Goal: Ask a question

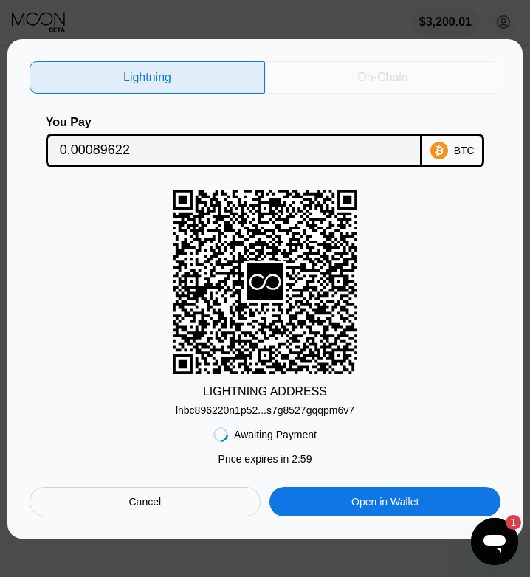
click at [381, 73] on div "On-Chain" at bounding box center [382, 77] width 50 height 15
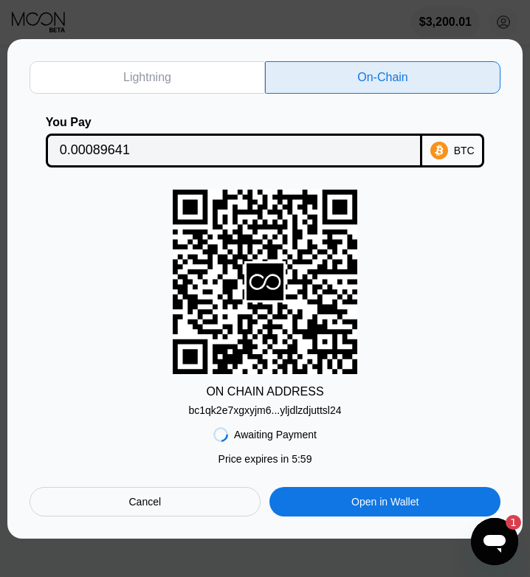
click at [259, 414] on div "bc1qk2e7xgxyjm6...yljdlzdjuttsl24" at bounding box center [265, 410] width 153 height 12
drag, startPoint x: 298, startPoint y: 156, endPoint x: 334, endPoint y: 161, distance: 35.8
click at [298, 156] on input "0.00089641" at bounding box center [234, 151] width 348 height 30
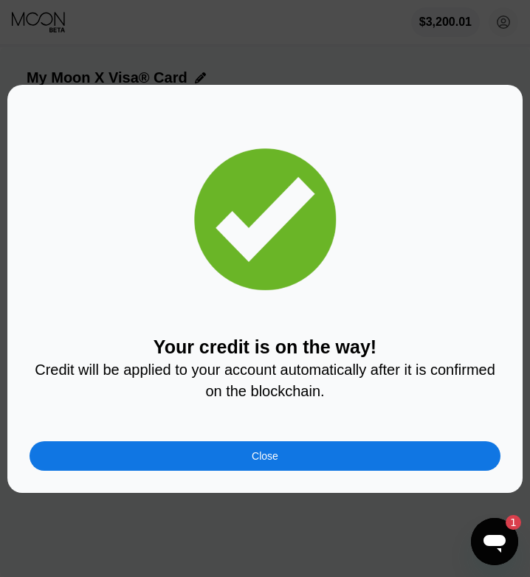
click at [294, 460] on div "Close" at bounding box center [265, 456] width 471 height 30
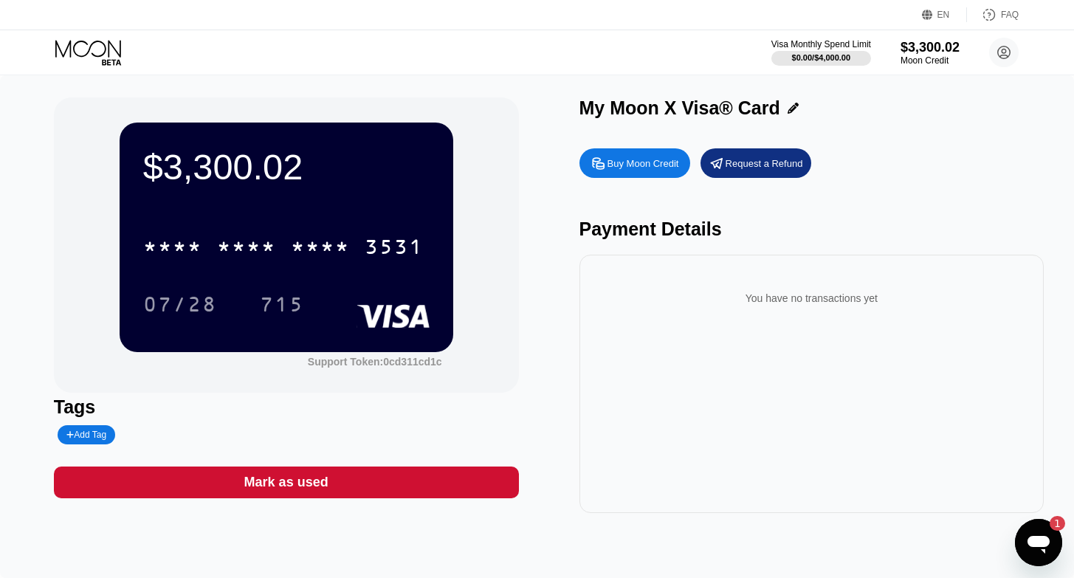
click at [1029, 553] on icon "Open messaging window, 1 unread message" at bounding box center [1038, 542] width 27 height 27
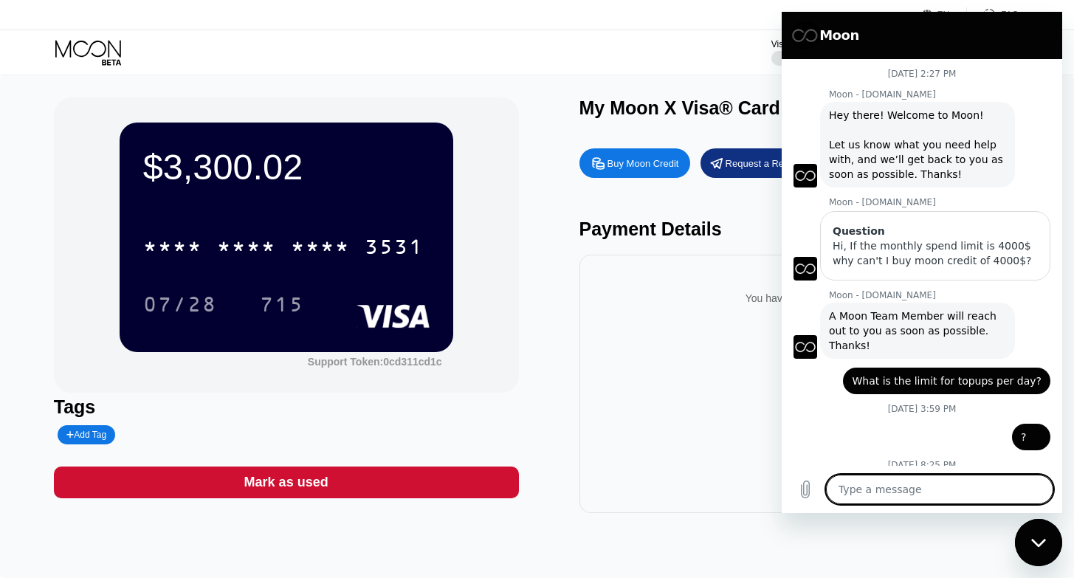
type textarea "x"
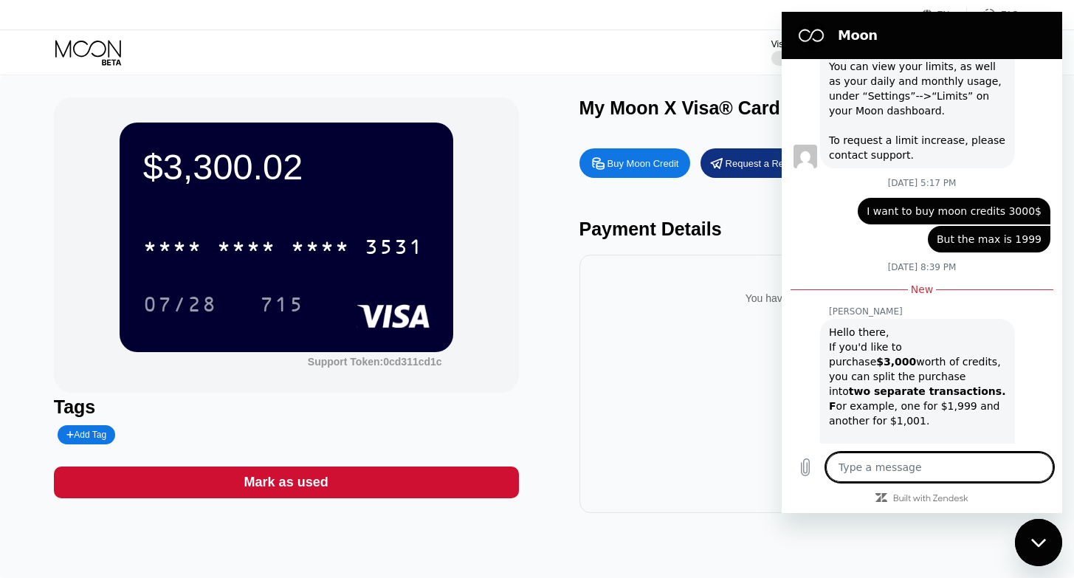
type textarea "H"
type textarea "x"
type textarea "Hi"
type textarea "x"
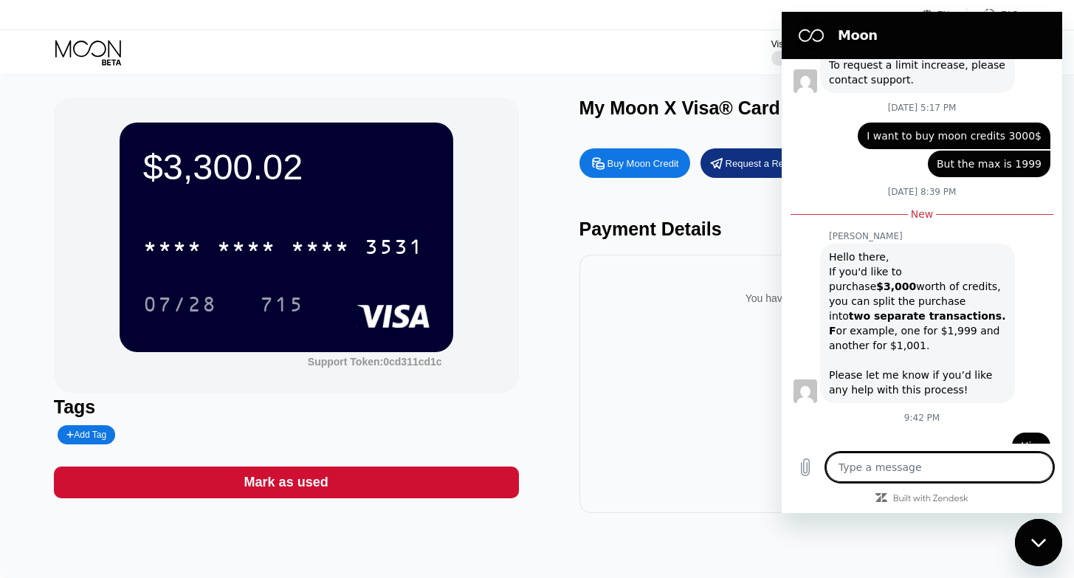
scroll to position [798, 0]
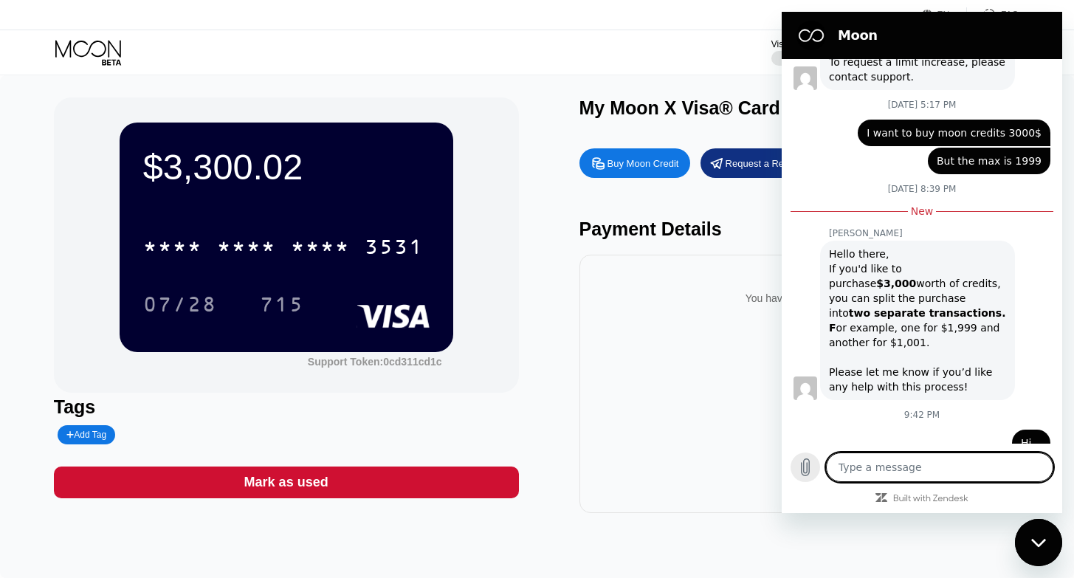
click at [807, 463] on icon "Upload file" at bounding box center [805, 467] width 8 height 17
click at [862, 466] on textarea at bounding box center [939, 467] width 227 height 30
click at [809, 455] on button "Upload file" at bounding box center [805, 467] width 30 height 30
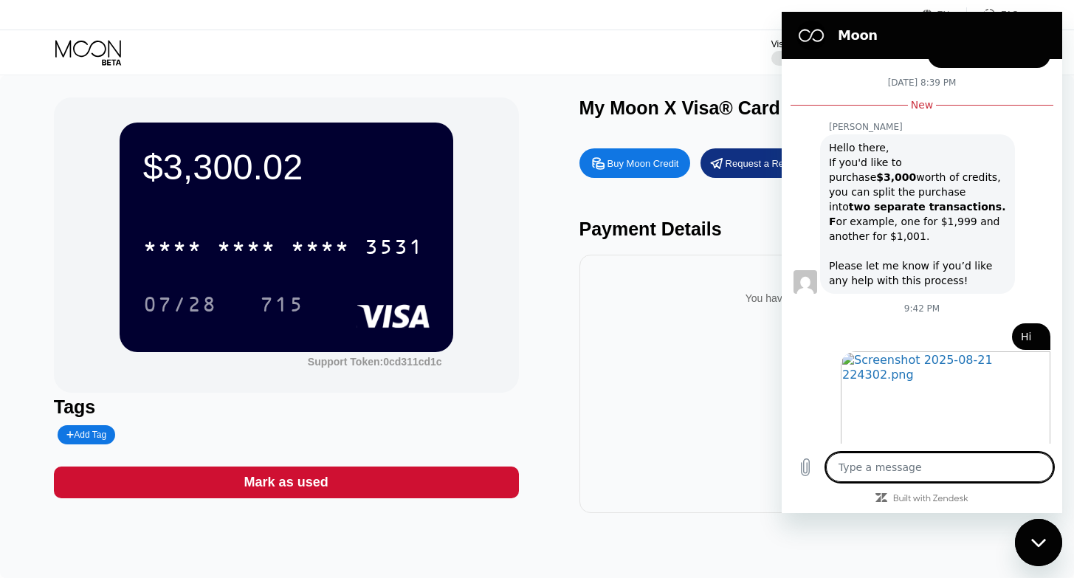
scroll to position [908, 0]
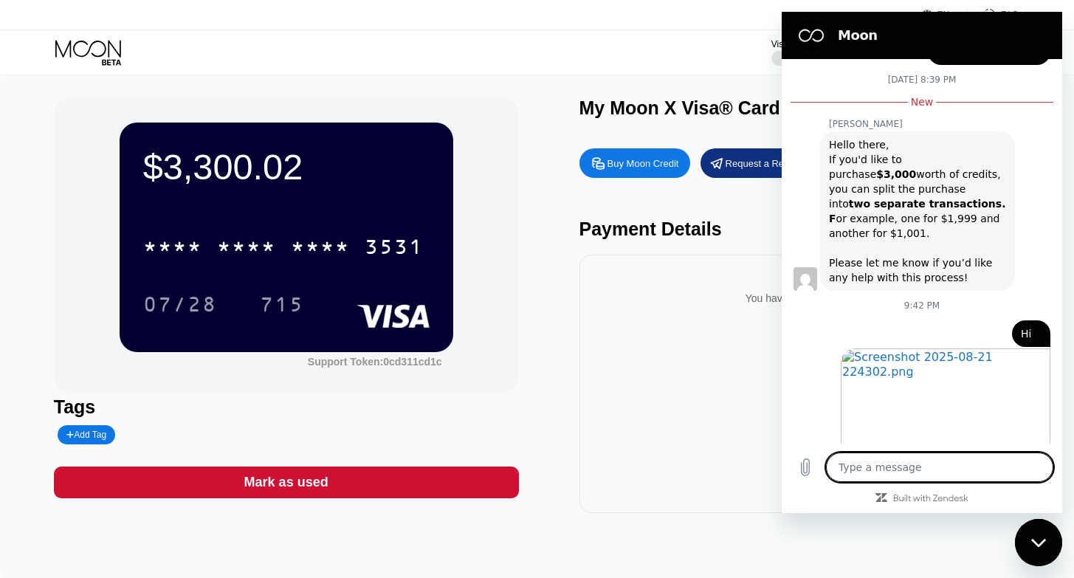
type textarea "x"
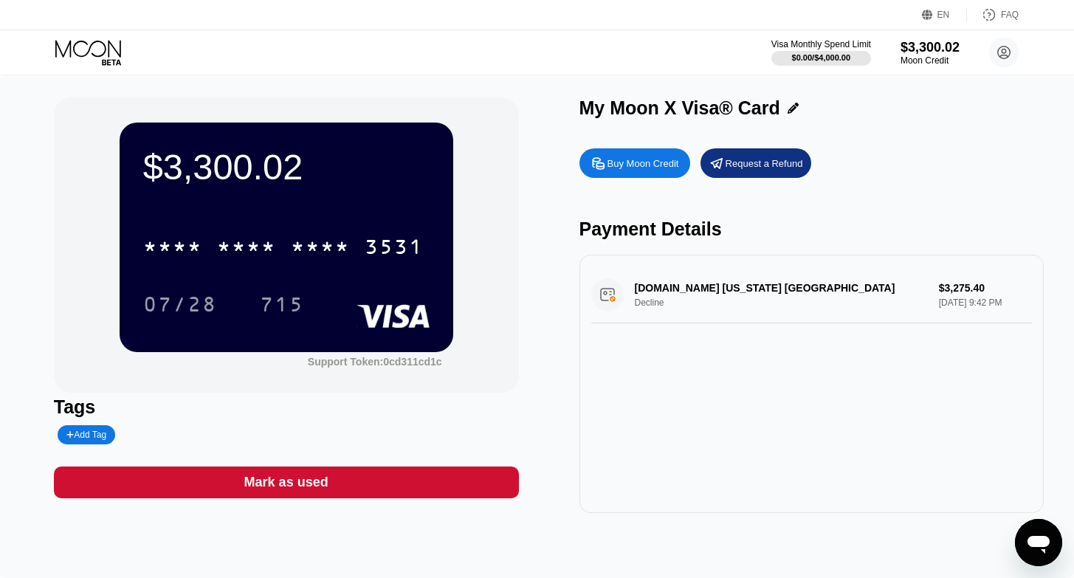
click at [1031, 538] on icon "Open messaging window" at bounding box center [1038, 545] width 22 height 18
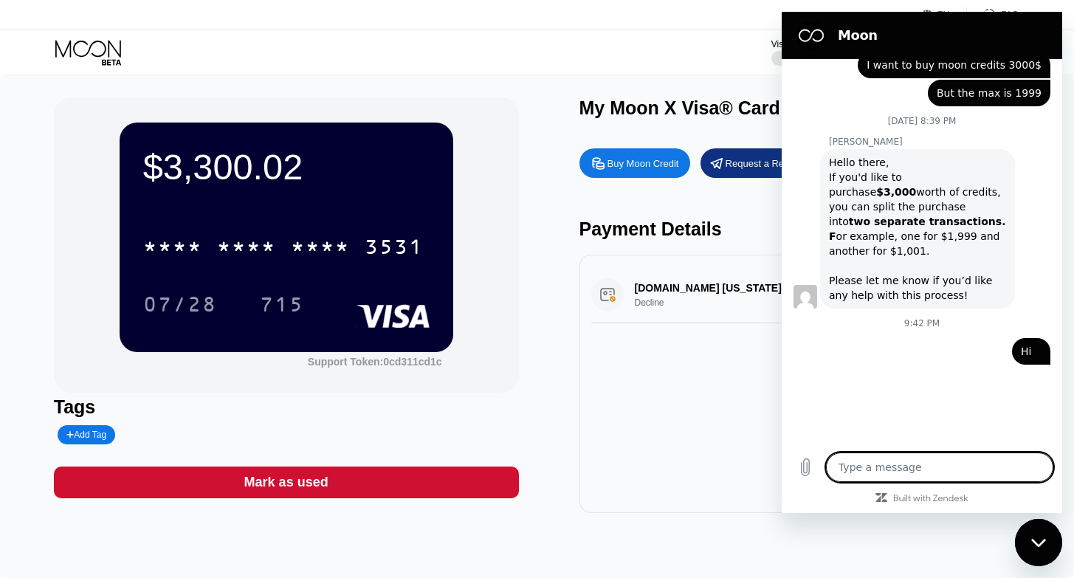
type textarea "x"
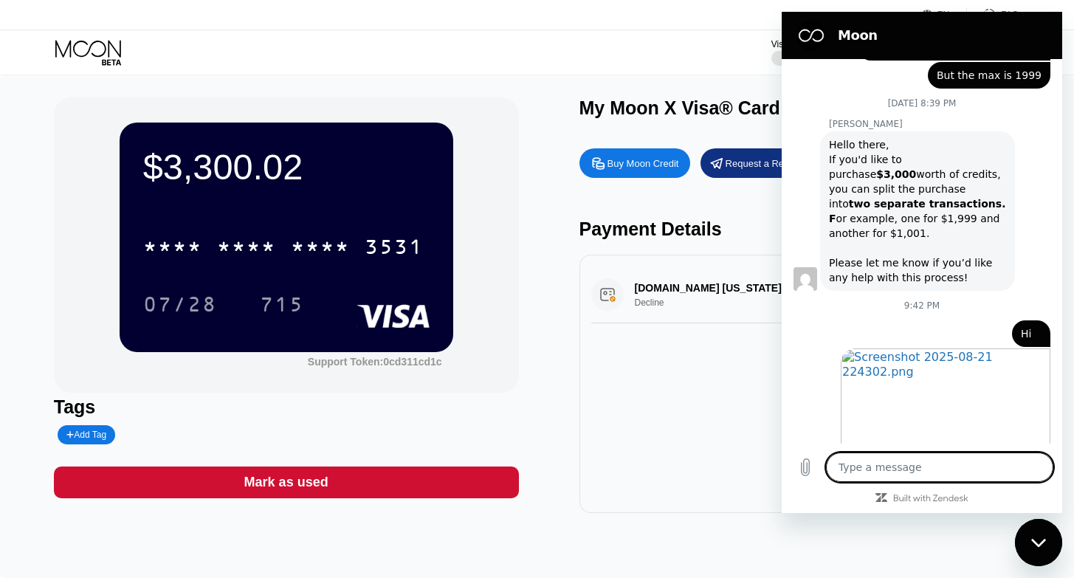
type textarea "I have enough credit in my account, why isn't the payment going through?"
type textarea "x"
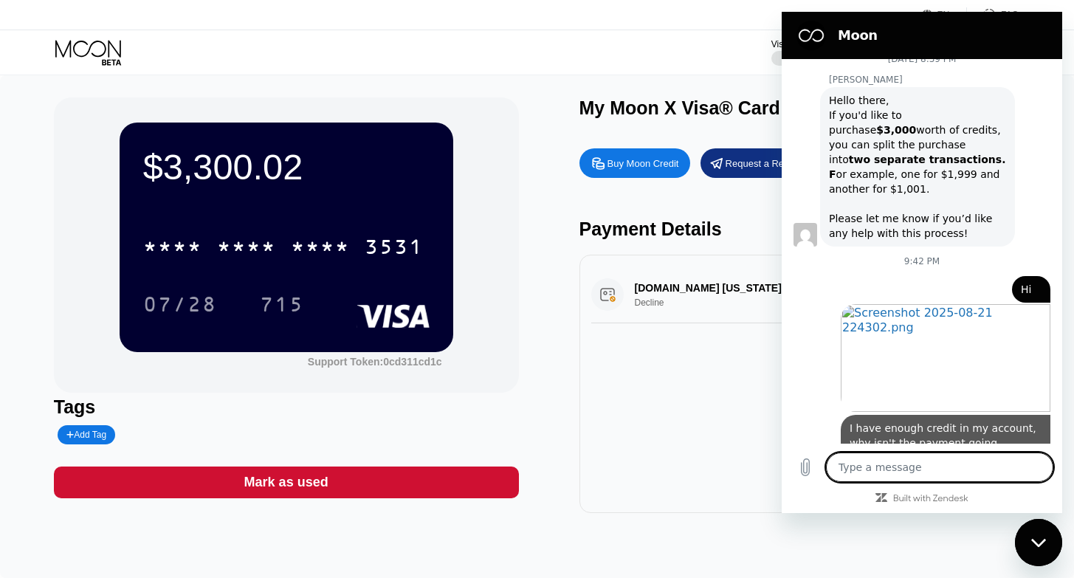
scroll to position [927, 0]
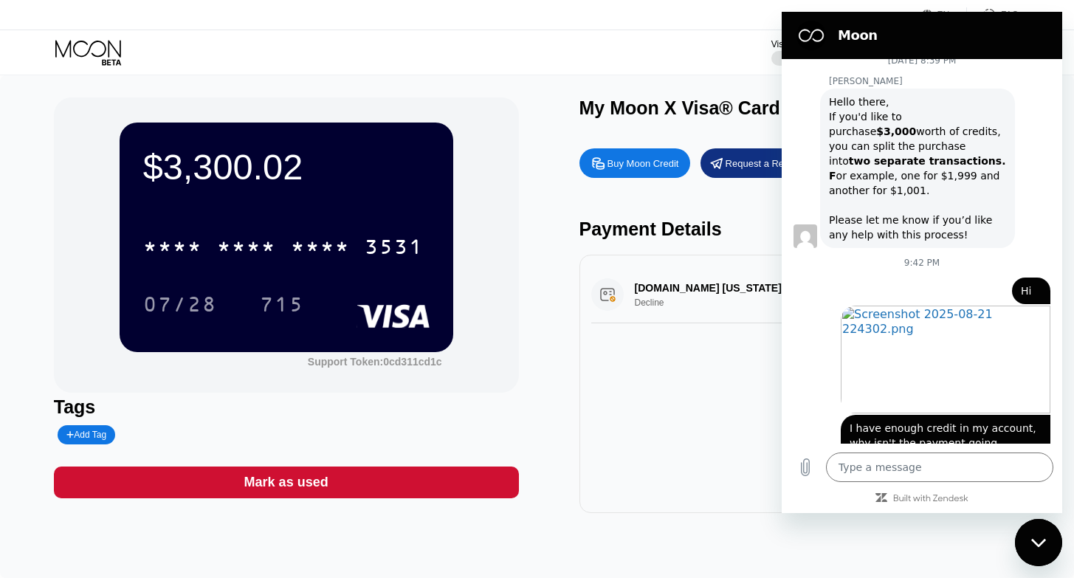
click at [484, 153] on div "$3,300.02 * * * * * * * * * * * * 3531 07/28 715 Support Token: 0cd311cd1c" at bounding box center [286, 244] width 465 height 295
type textarea "x"
